Goal: Transaction & Acquisition: Subscribe to service/newsletter

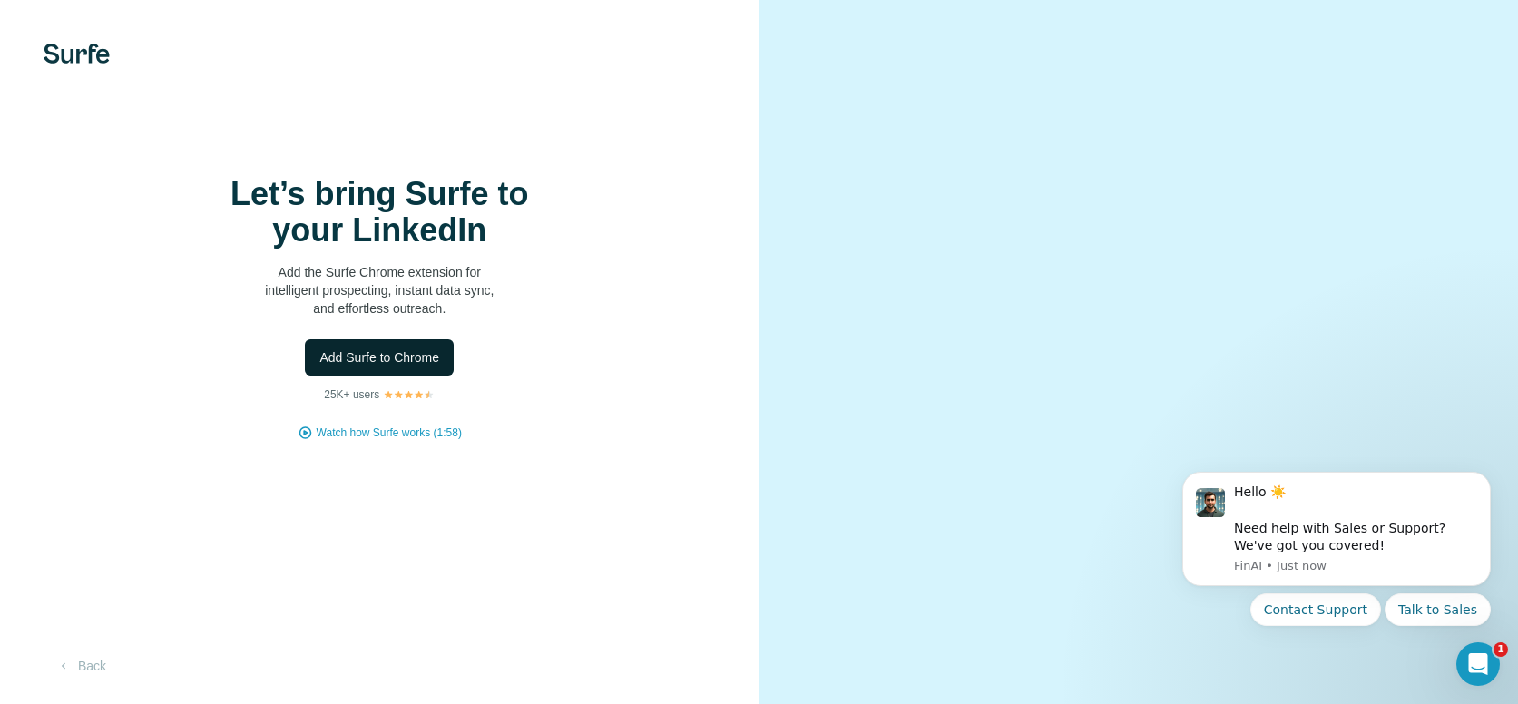
click at [409, 367] on span "Add Surfe to Chrome" at bounding box center [379, 357] width 120 height 18
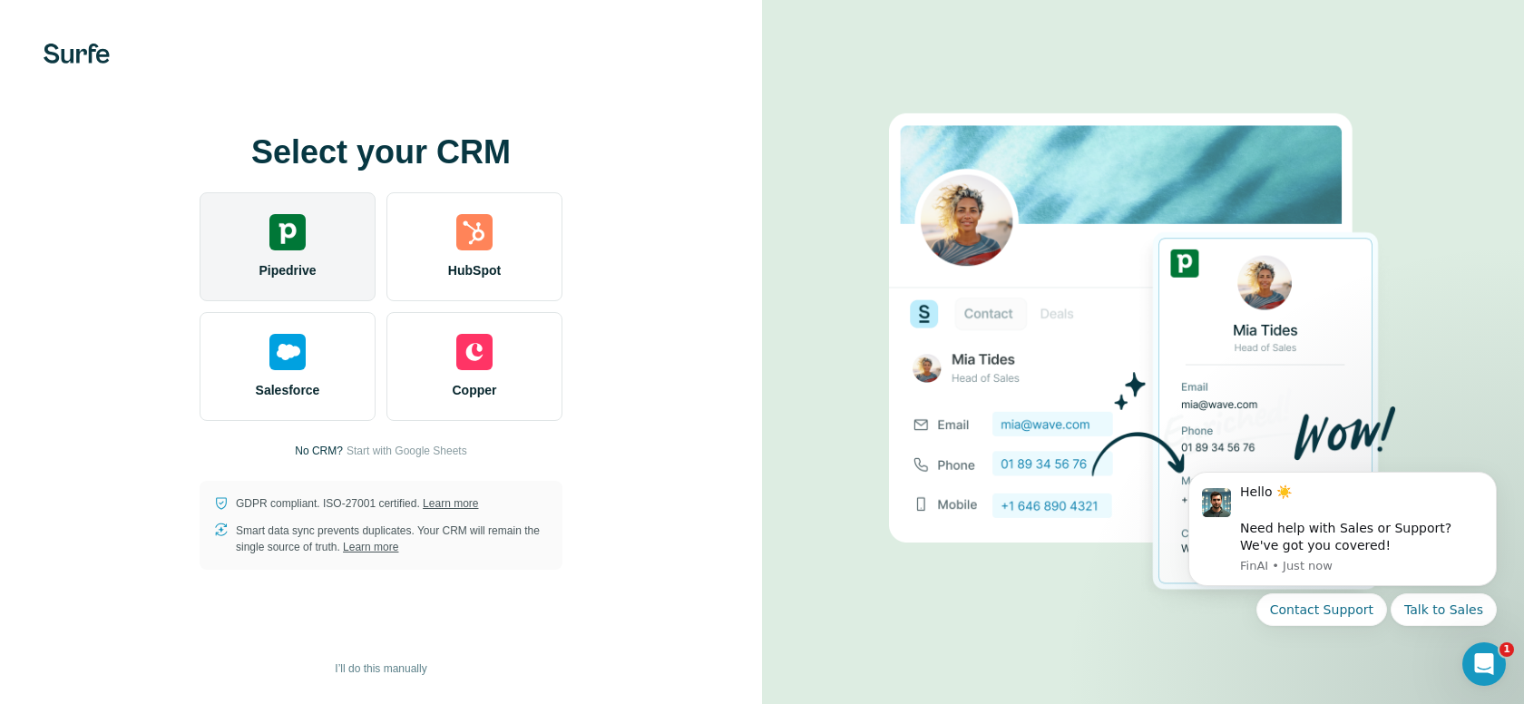
click at [271, 289] on div "Pipedrive" at bounding box center [288, 246] width 176 height 109
